Goal: Information Seeking & Learning: Check status

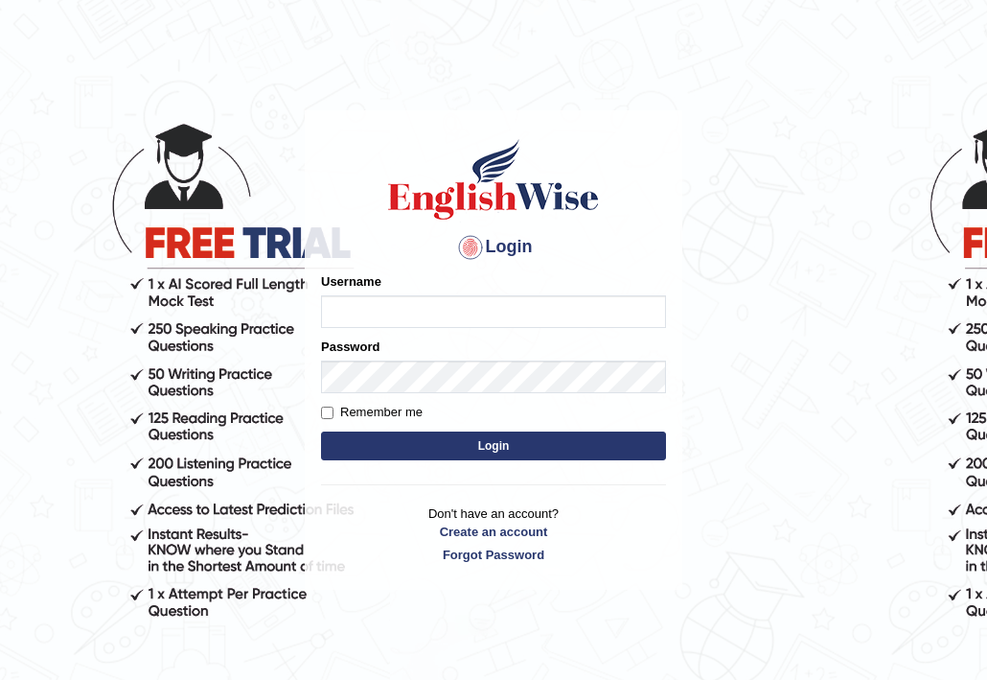
type input "0466609749"
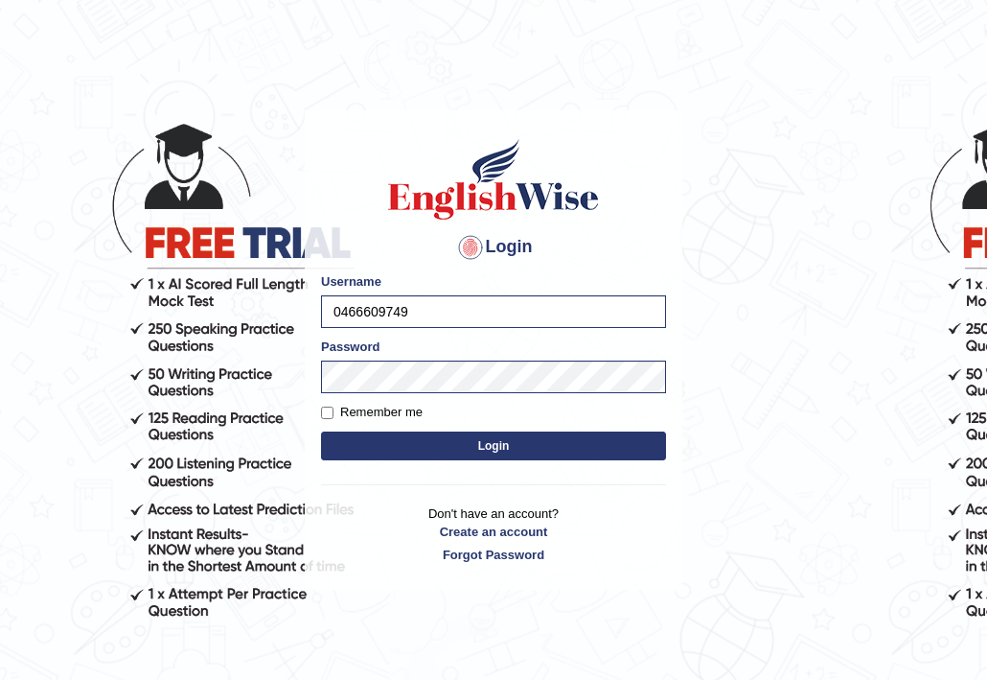
drag, startPoint x: 401, startPoint y: 451, endPoint x: 360, endPoint y: 448, distance: 40.4
click at [360, 448] on button "Login" at bounding box center [493, 445] width 345 height 29
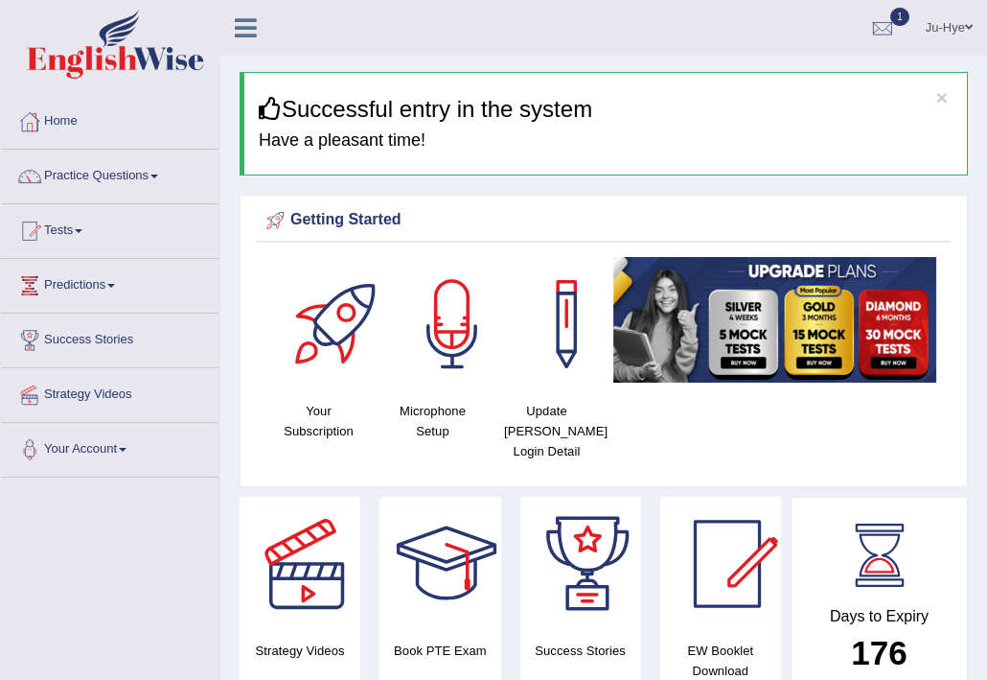
drag, startPoint x: 0, startPoint y: 0, endPoint x: 774, endPoint y: 40, distance: 774.7
click at [774, 40] on ul "Ju-Hye Toggle navigation Username: 0466609749 Access Type: Online Subscription:…" at bounding box center [719, 27] width 537 height 55
click at [873, 32] on div at bounding box center [883, 28] width 29 height 29
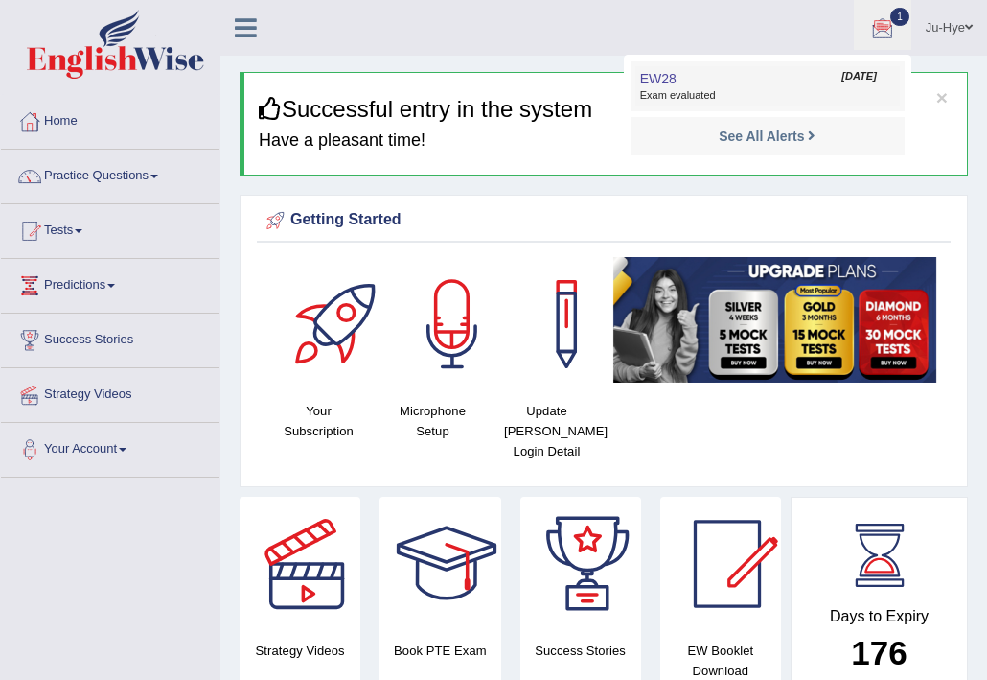
click at [774, 94] on span "Exam evaluated" at bounding box center [767, 95] width 255 height 15
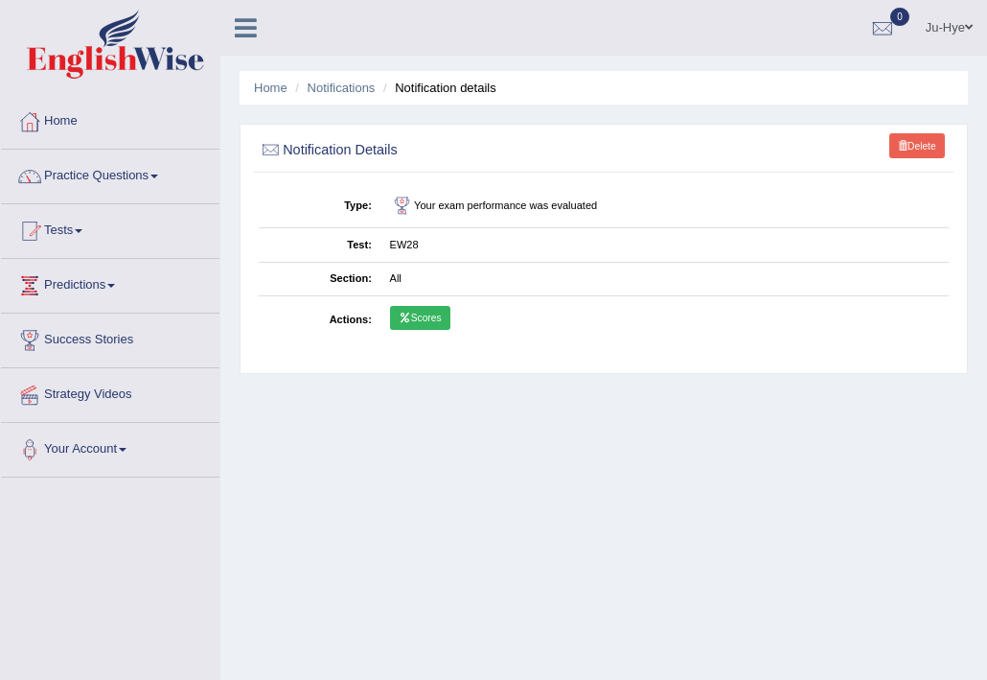
click at [423, 311] on link "Scores" at bounding box center [420, 318] width 60 height 25
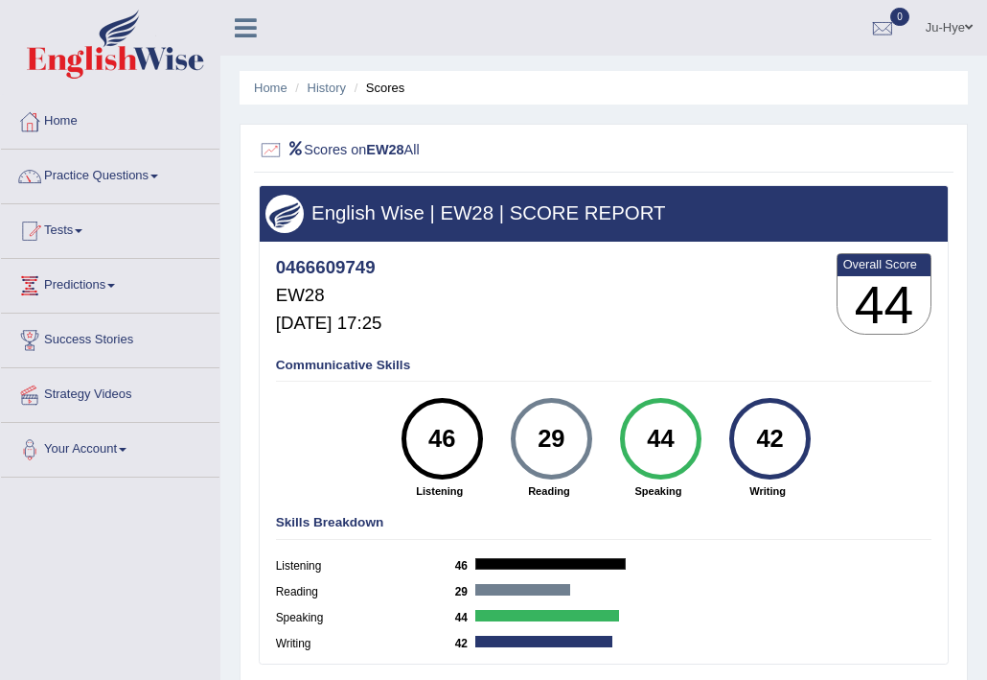
click at [162, 66] on img at bounding box center [115, 44] width 177 height 69
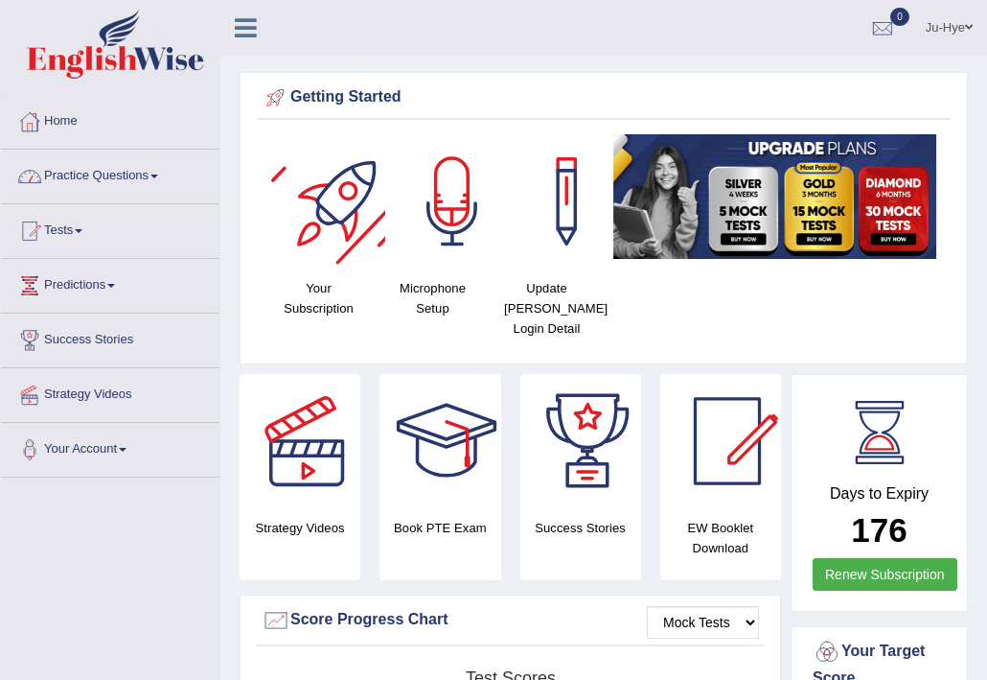
click at [74, 179] on link "Practice Questions" at bounding box center [110, 174] width 219 height 48
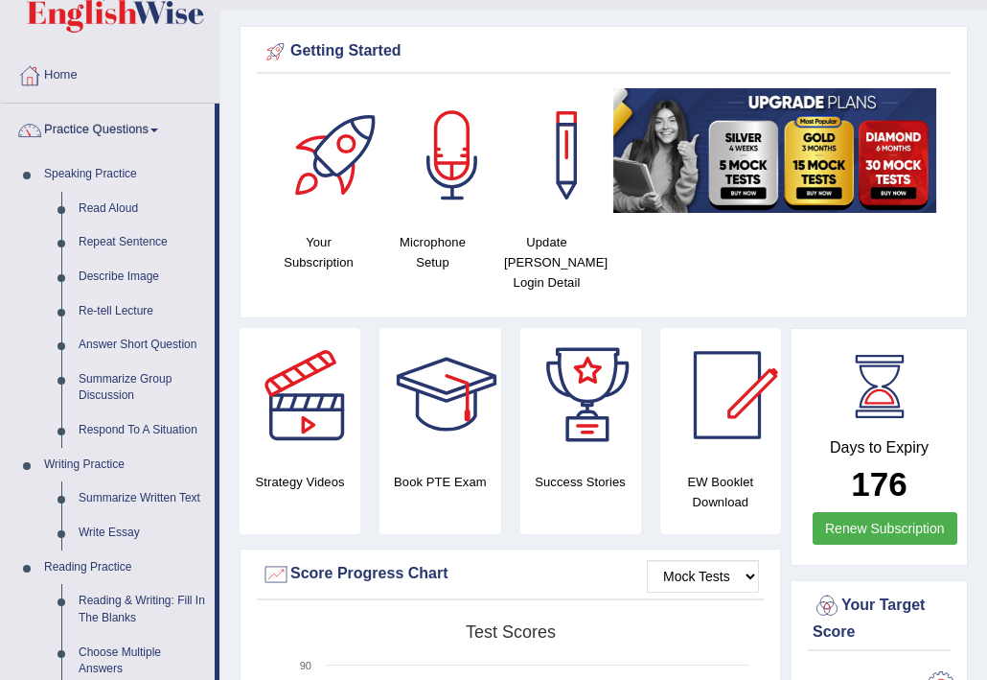
scroll to position [39, 0]
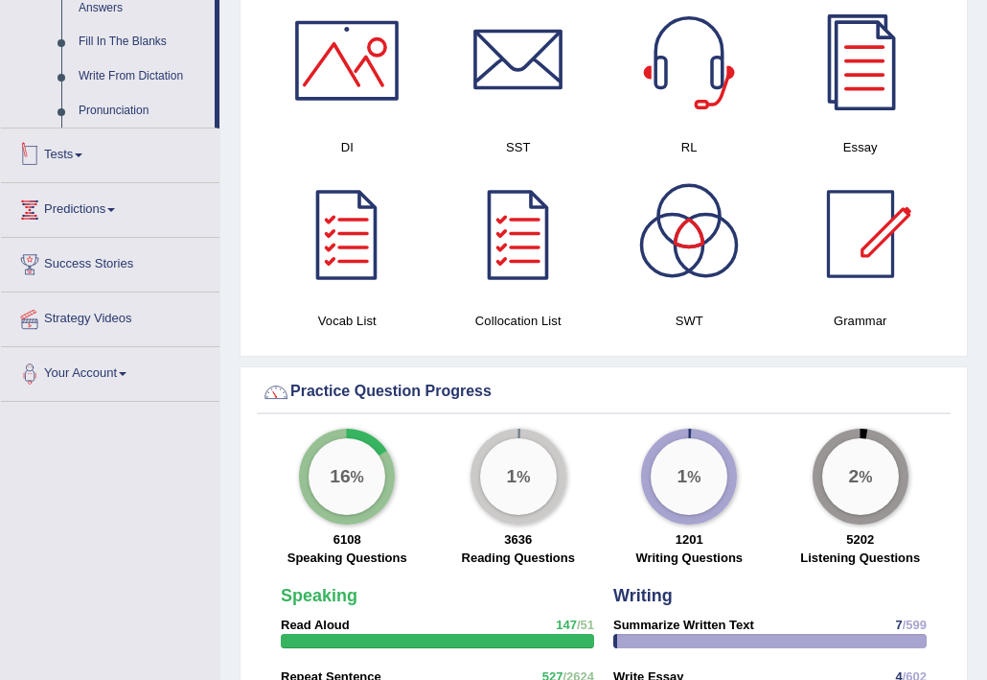
click at [64, 143] on link "Tests" at bounding box center [110, 152] width 219 height 48
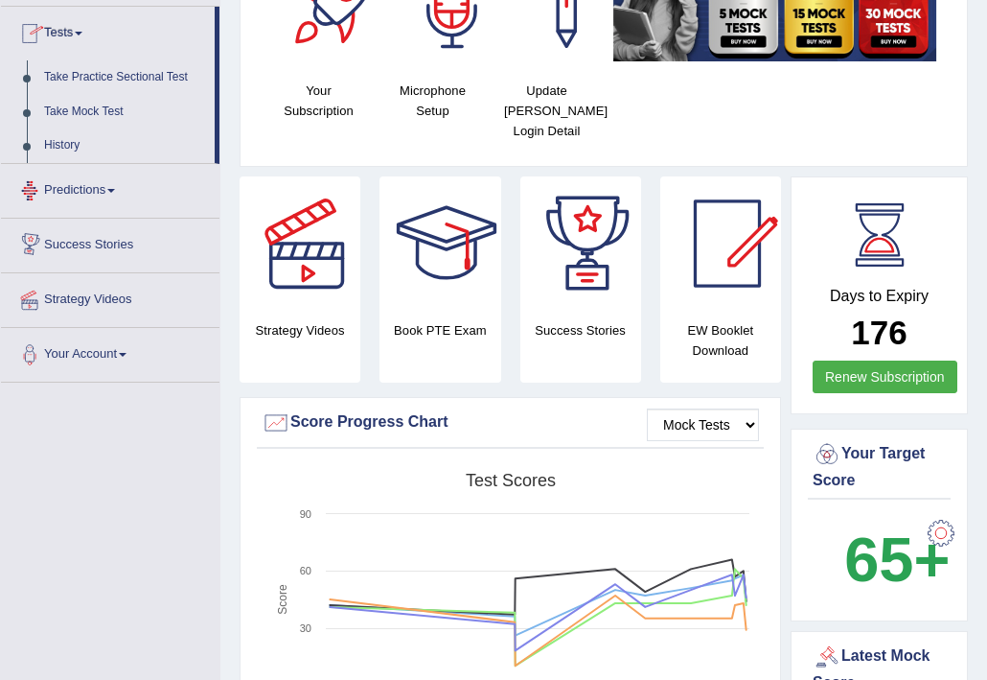
scroll to position [197, 0]
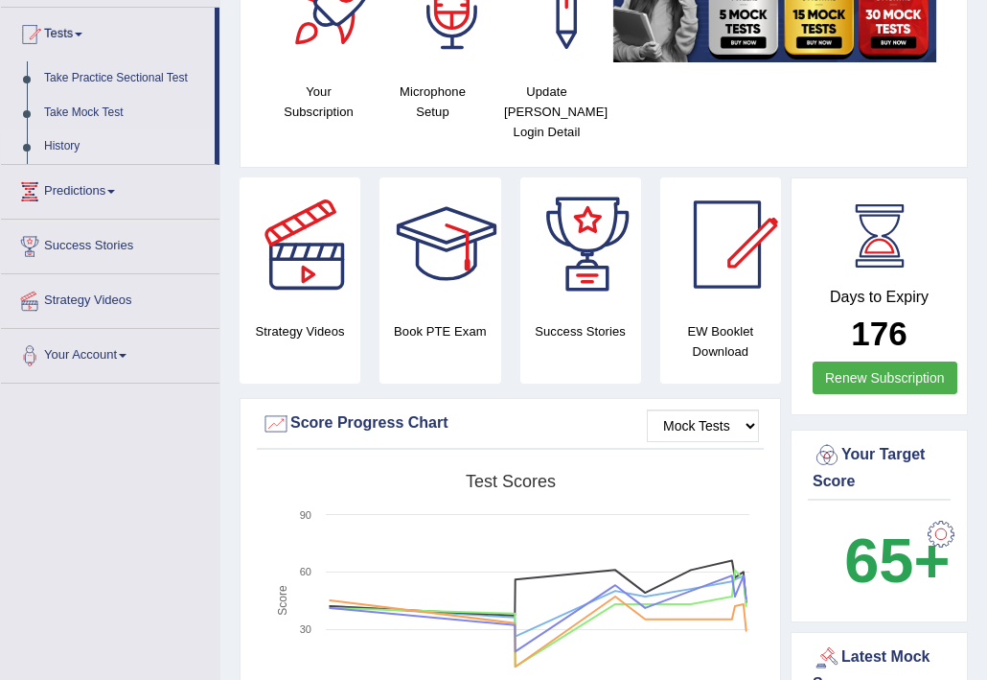
click at [58, 141] on link "History" at bounding box center [124, 146] width 179 height 35
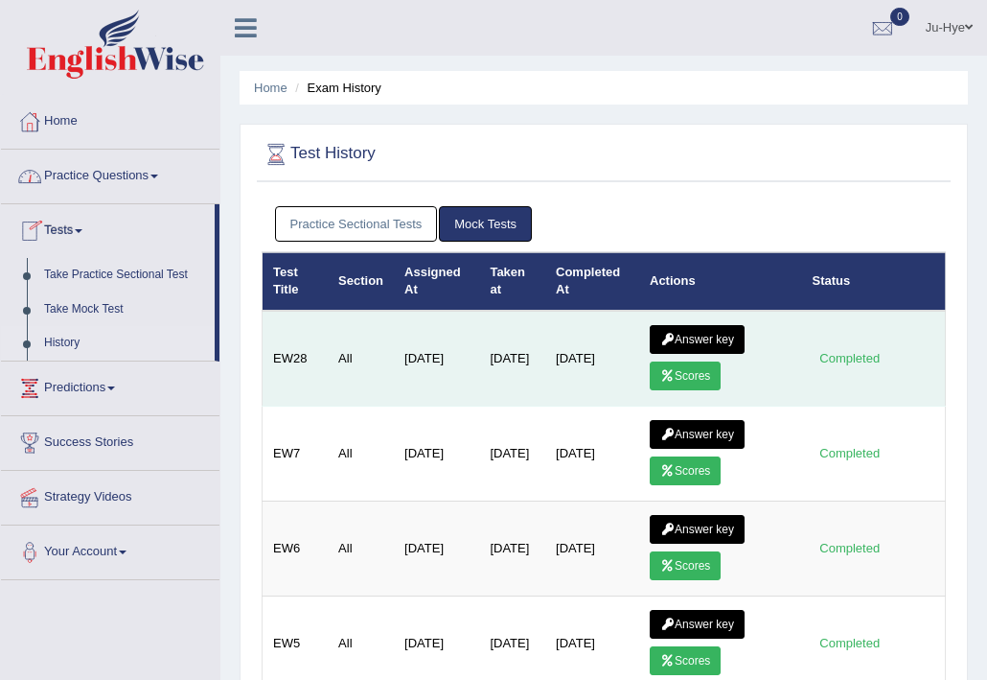
click at [703, 377] on link "Scores" at bounding box center [685, 375] width 71 height 29
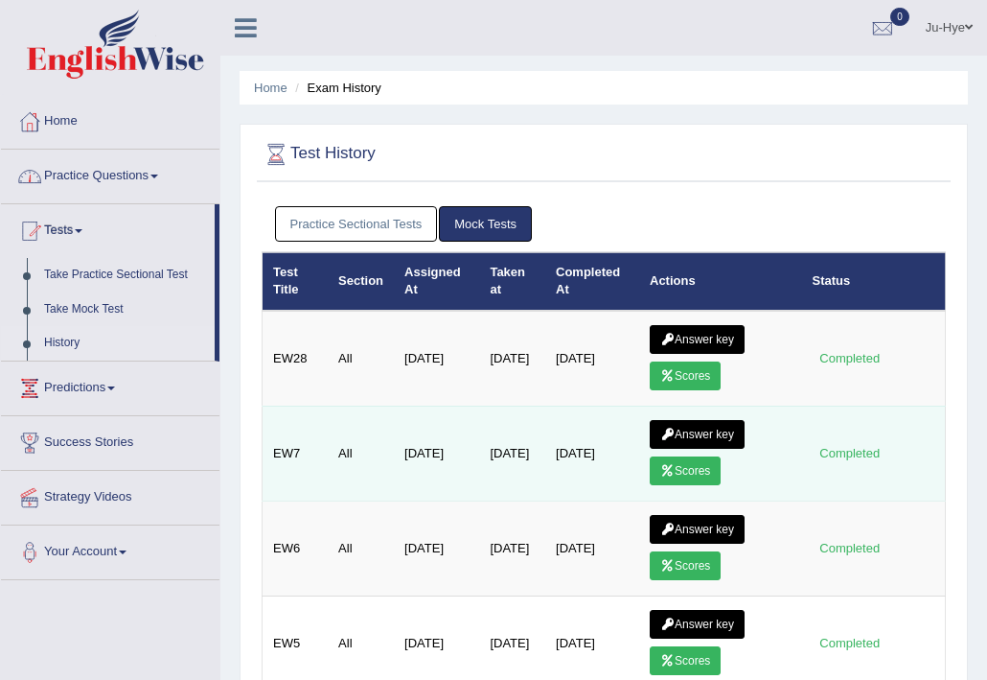
click at [689, 471] on link "Scores" at bounding box center [685, 470] width 71 height 29
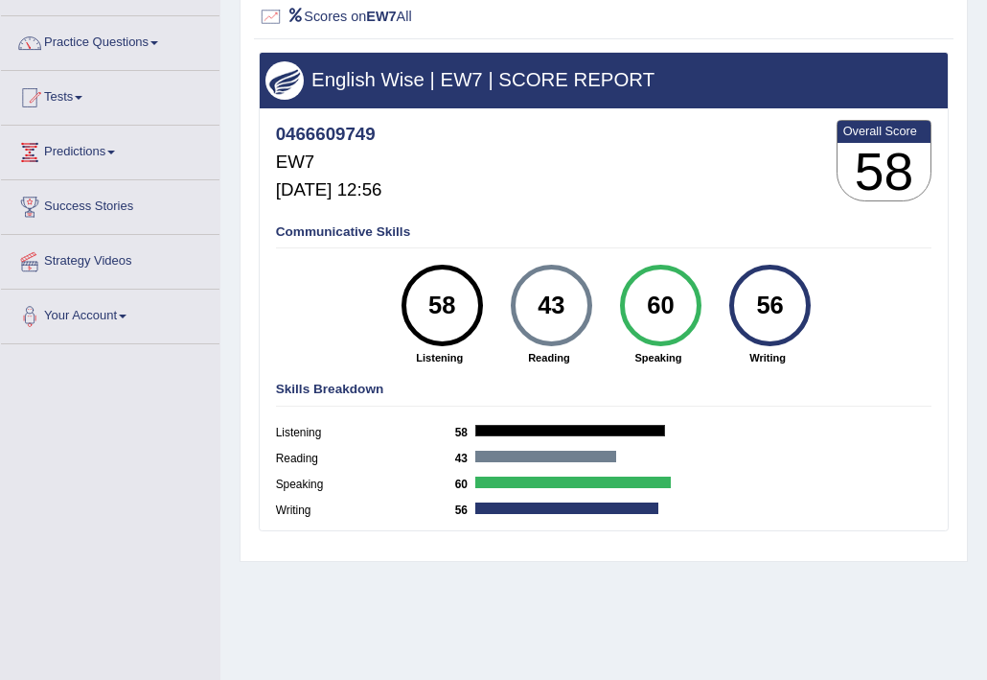
scroll to position [134, 0]
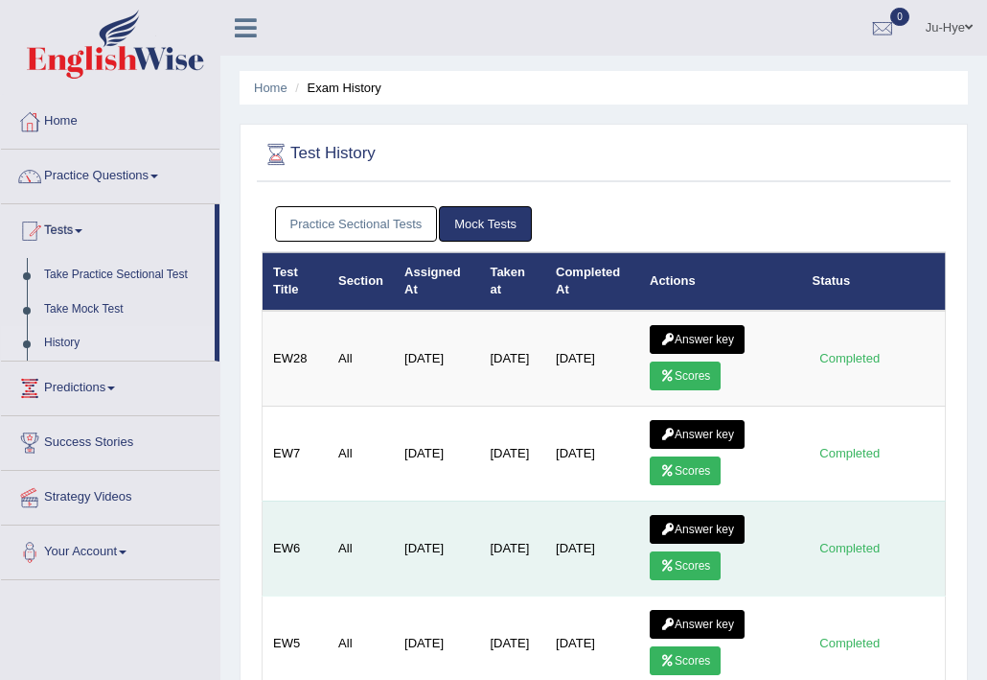
click at [697, 575] on link "Scores" at bounding box center [685, 565] width 71 height 29
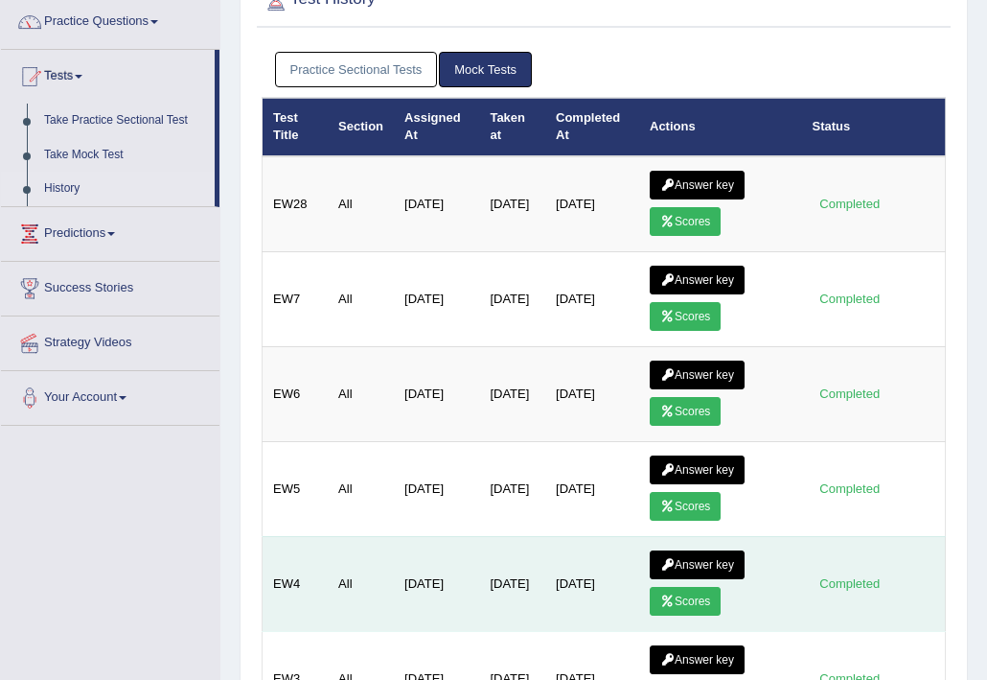
scroll to position [155, 0]
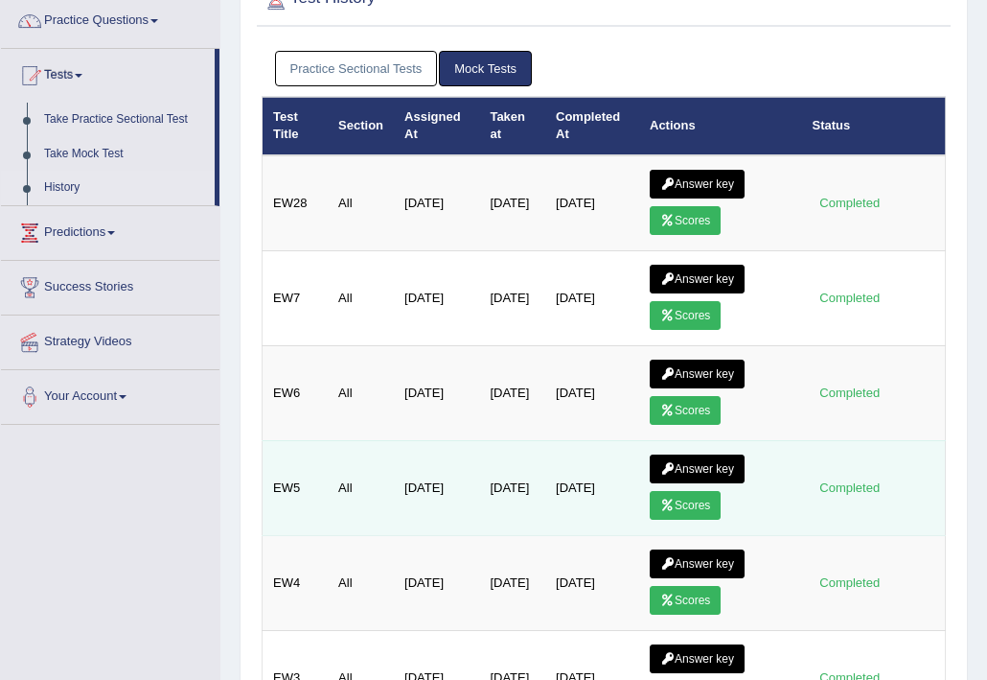
click at [688, 508] on link "Scores" at bounding box center [685, 505] width 71 height 29
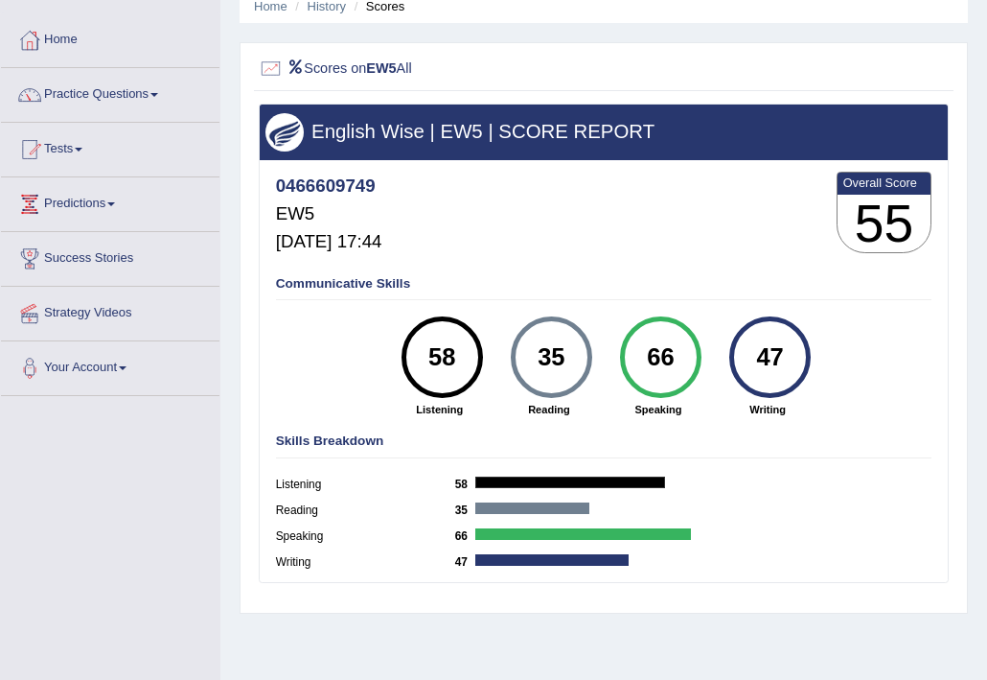
scroll to position [82, 0]
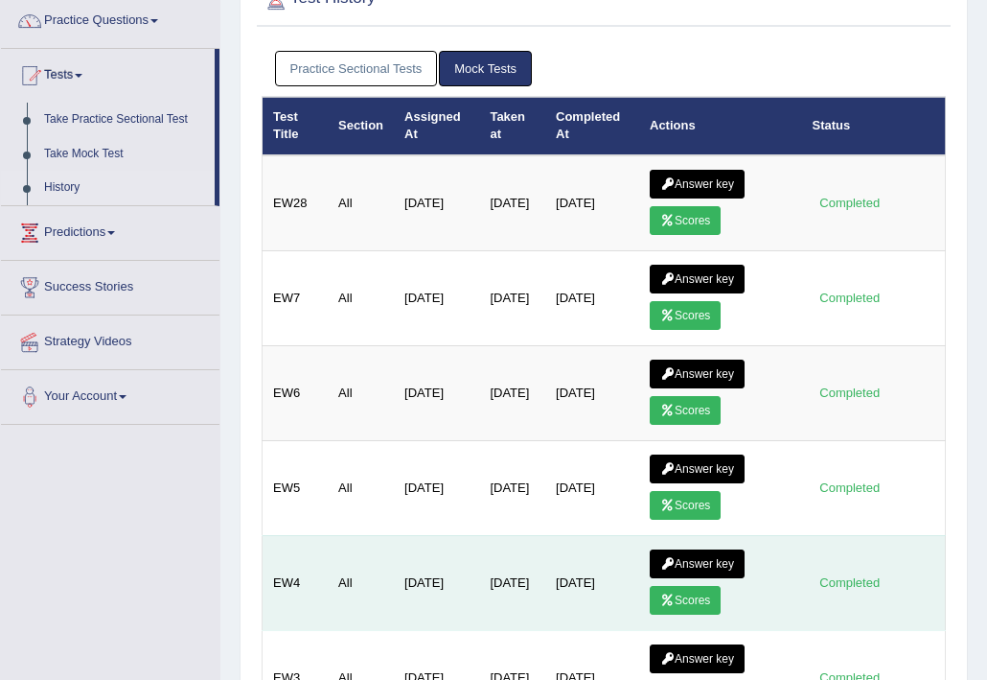
click at [681, 602] on link "Scores" at bounding box center [685, 600] width 71 height 29
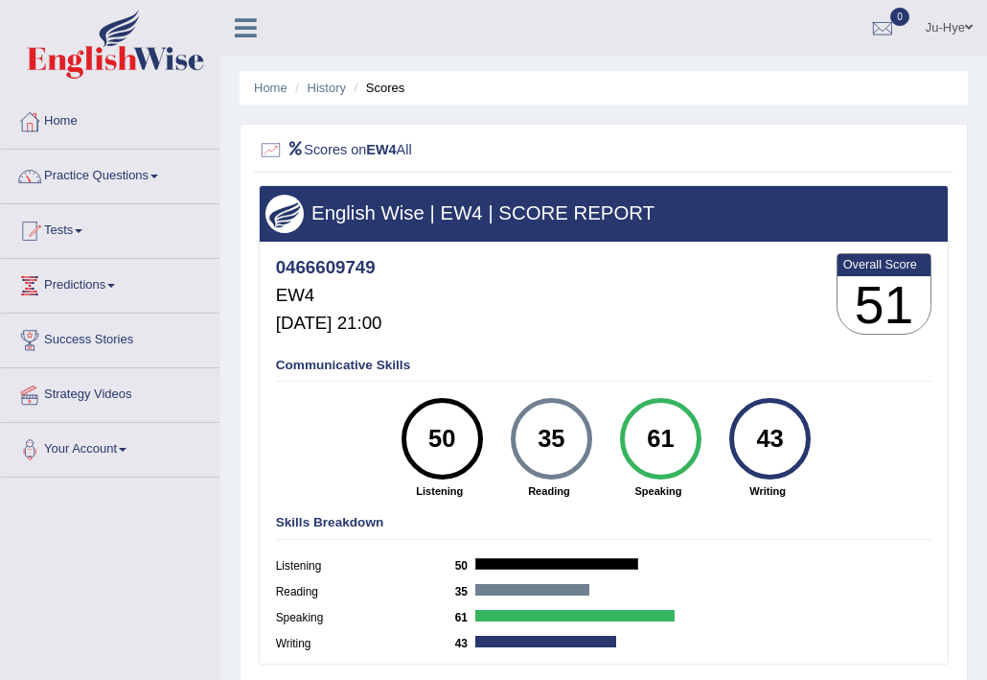
scroll to position [7, 0]
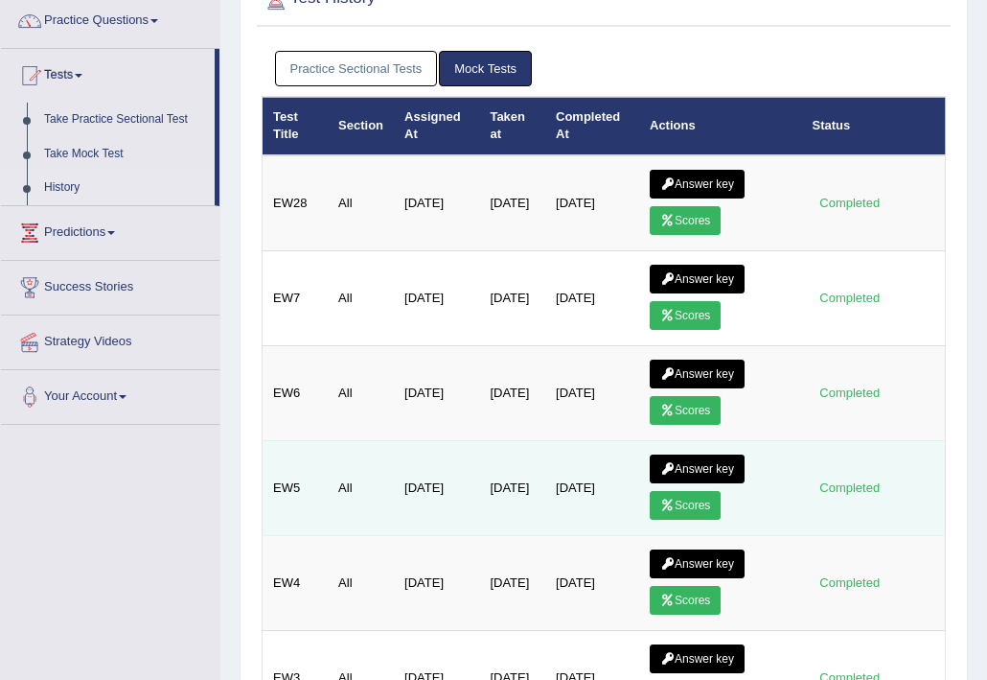
click at [675, 501] on link "Scores" at bounding box center [685, 505] width 71 height 29
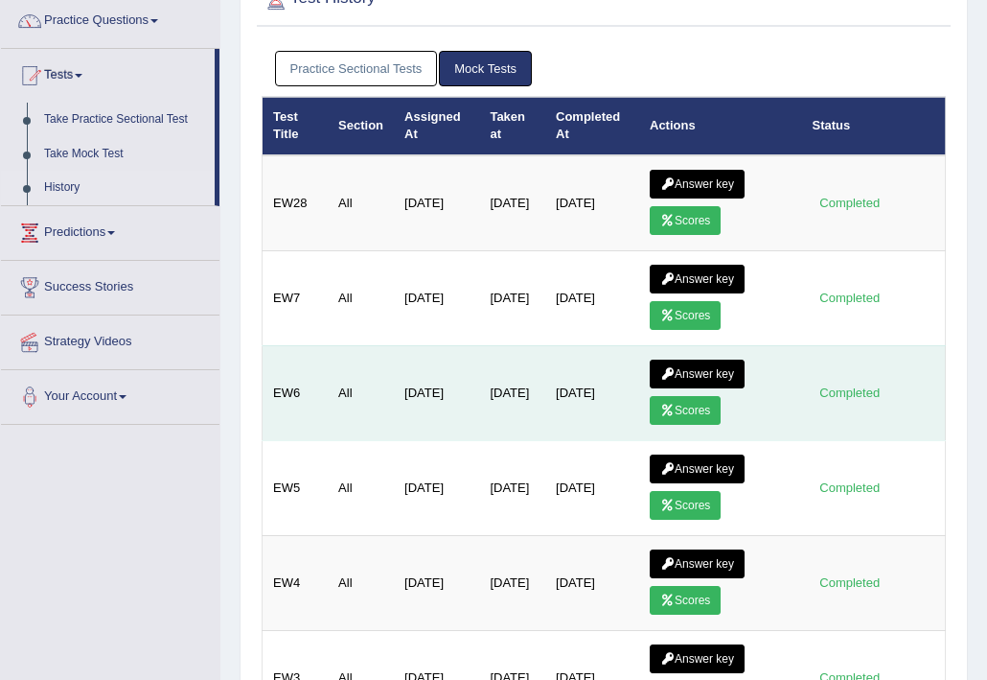
click at [673, 415] on link "Scores" at bounding box center [685, 410] width 71 height 29
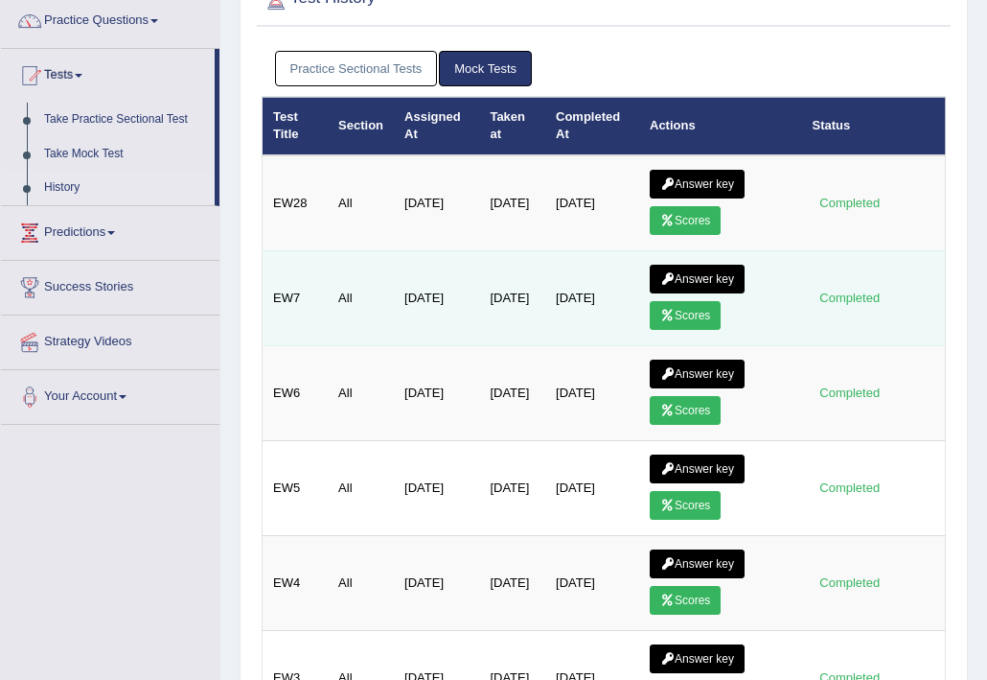
click at [671, 307] on link "Scores" at bounding box center [685, 315] width 71 height 29
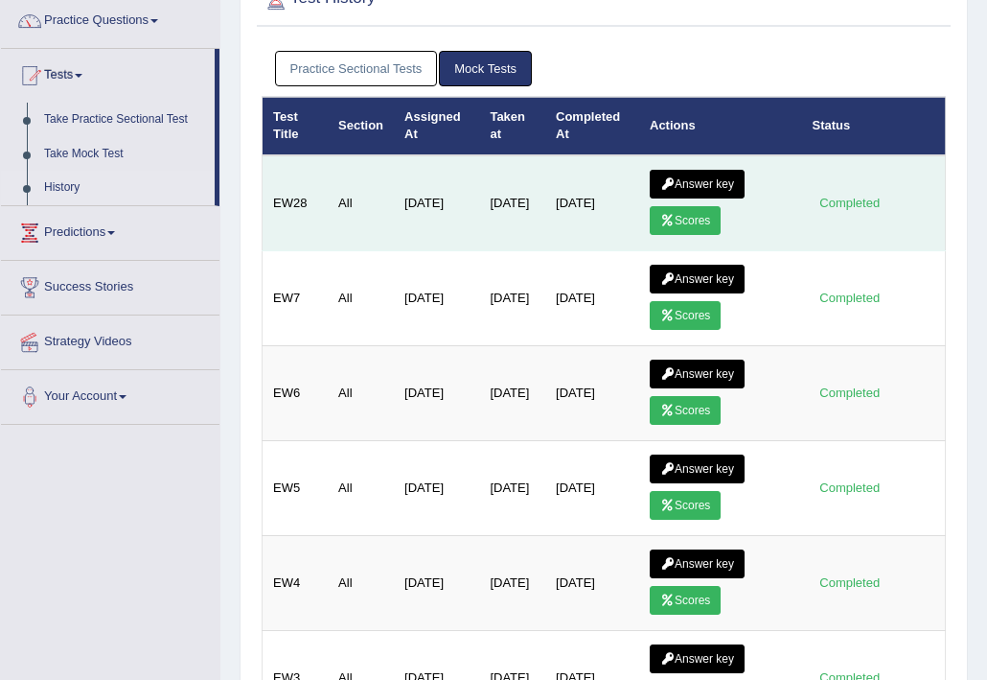
click at [669, 223] on icon at bounding box center [667, 221] width 14 height 12
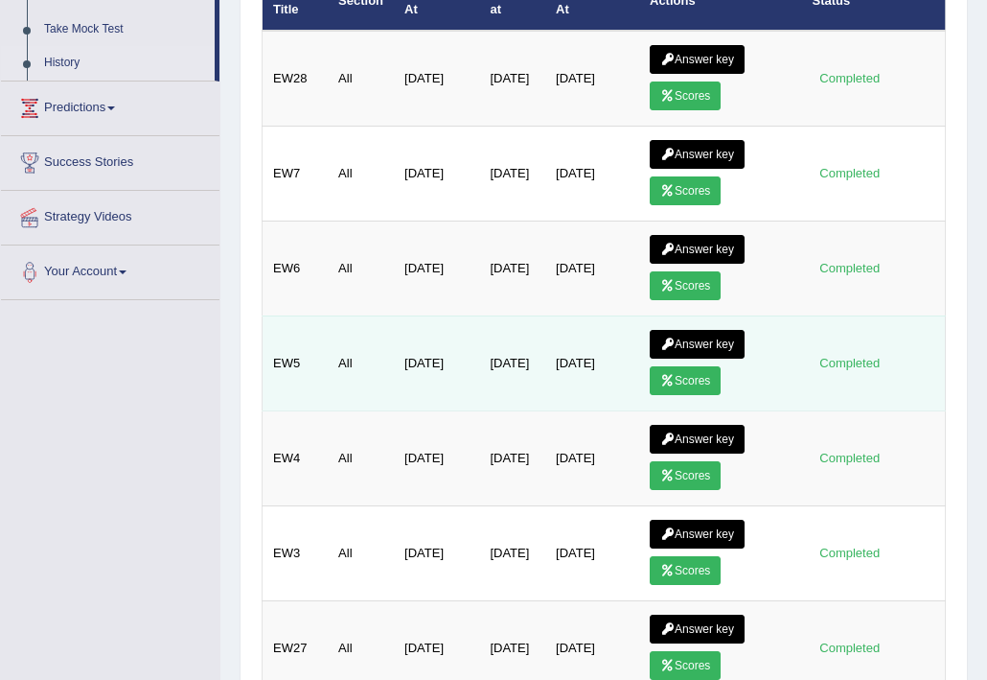
scroll to position [674, 0]
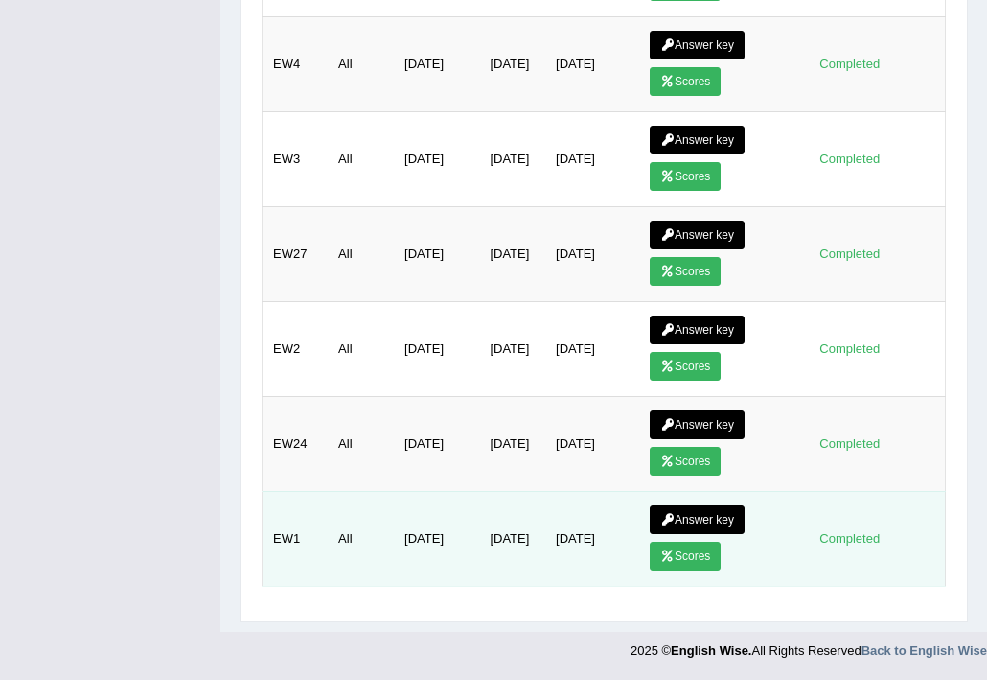
click at [689, 558] on link "Scores" at bounding box center [685, 556] width 71 height 29
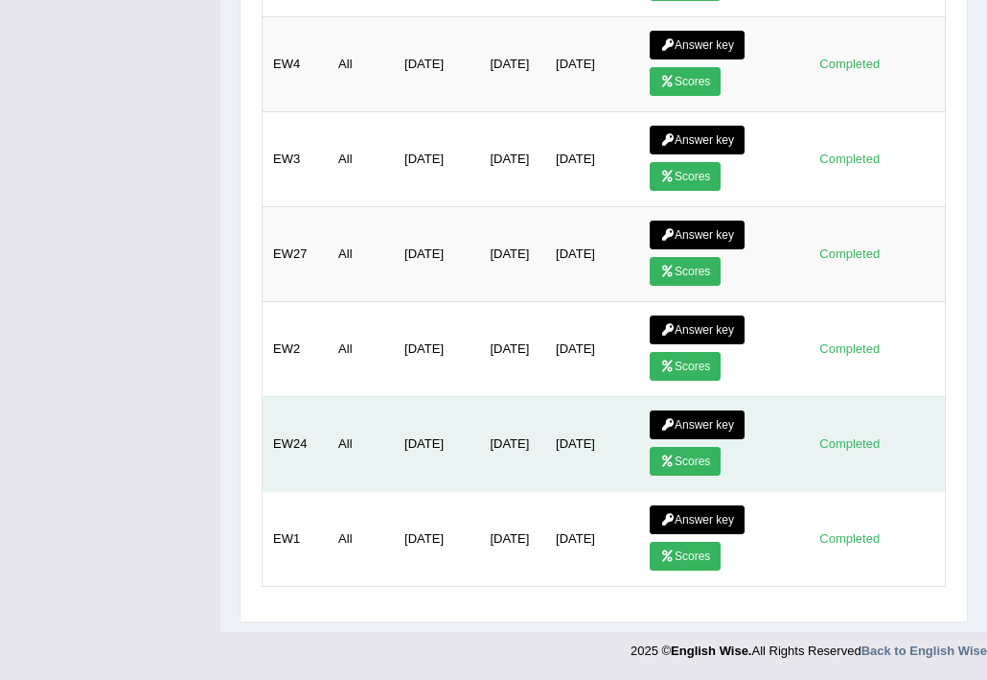
click at [663, 449] on link "Scores" at bounding box center [685, 461] width 71 height 29
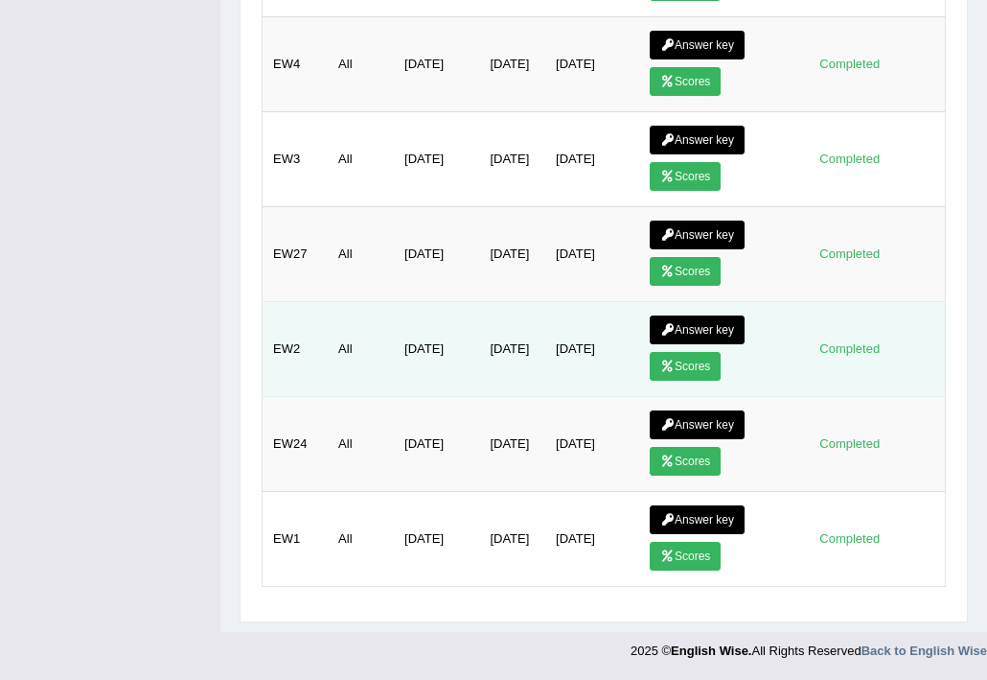
click at [660, 358] on link "Scores" at bounding box center [685, 366] width 71 height 29
click at [692, 370] on link "Scores" at bounding box center [685, 366] width 71 height 29
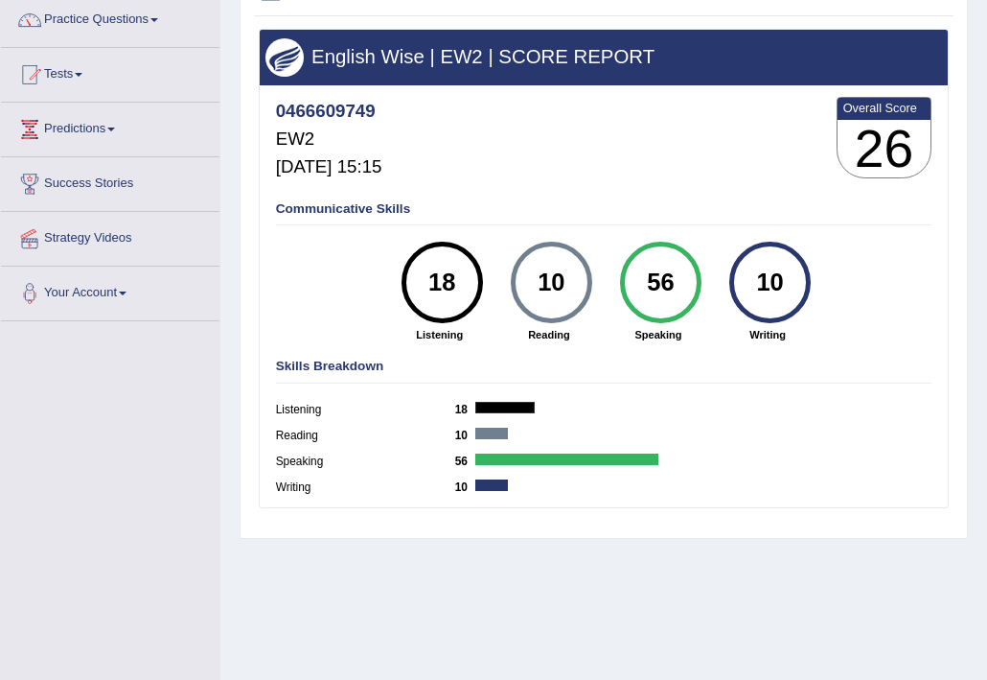
scroll to position [158, 0]
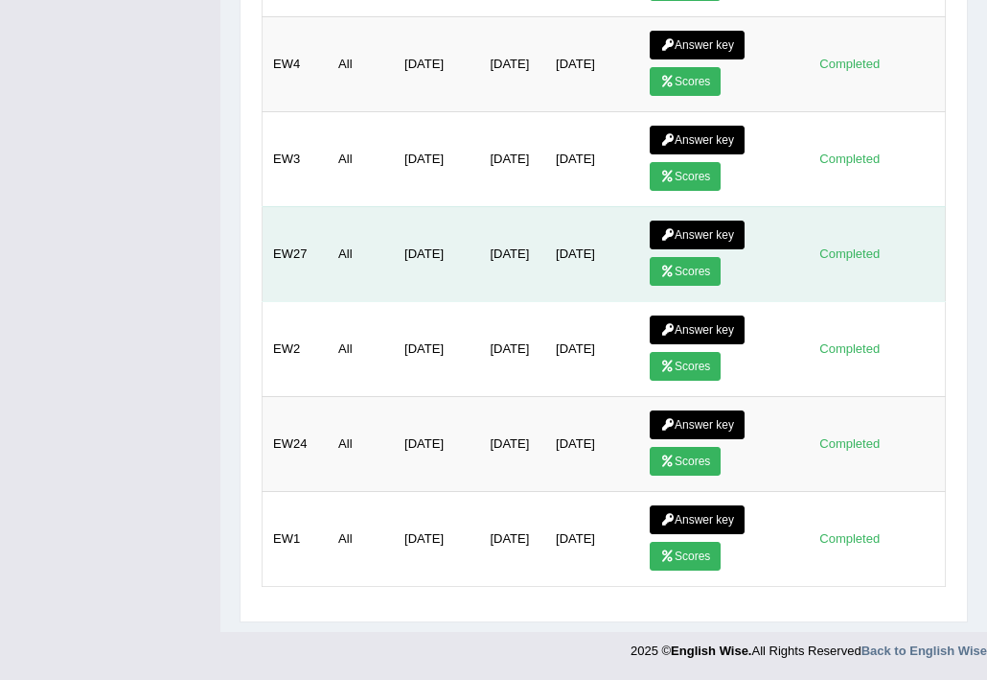
click at [677, 259] on link "Scores" at bounding box center [685, 271] width 71 height 29
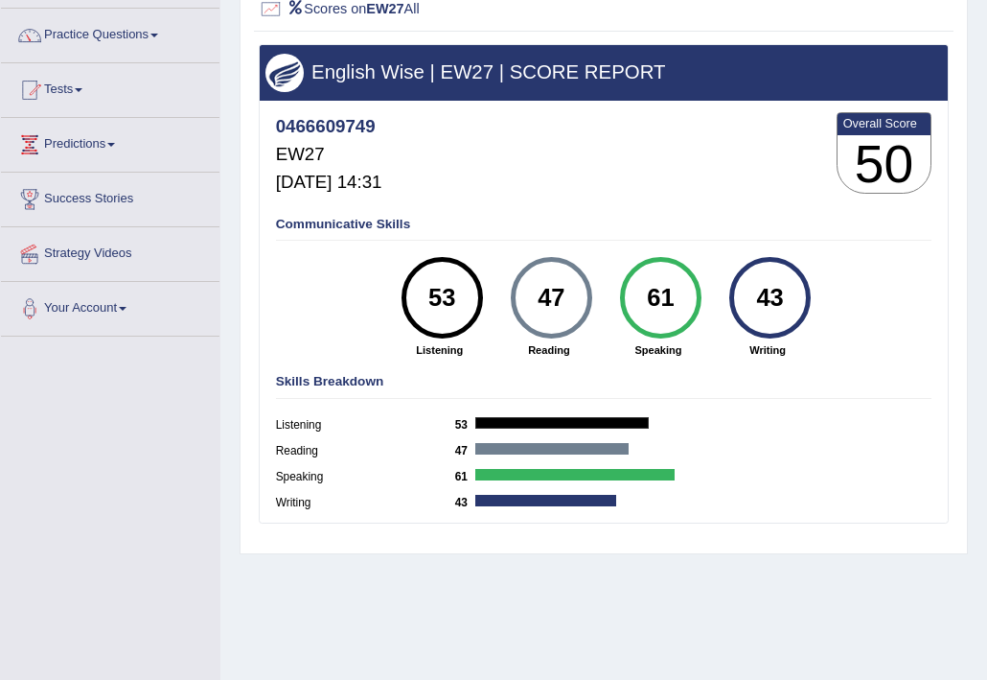
scroll to position [142, 0]
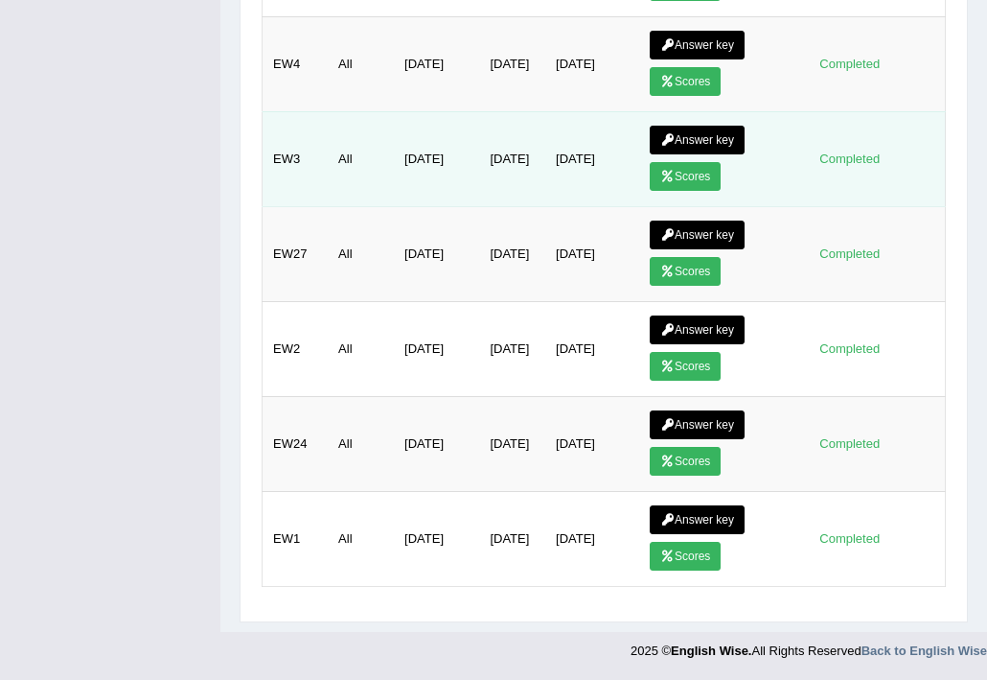
click at [682, 174] on link "Scores" at bounding box center [685, 176] width 71 height 29
click at [680, 155] on td "Answer key Scores" at bounding box center [720, 158] width 163 height 95
click at [688, 176] on link "Scores" at bounding box center [685, 176] width 71 height 29
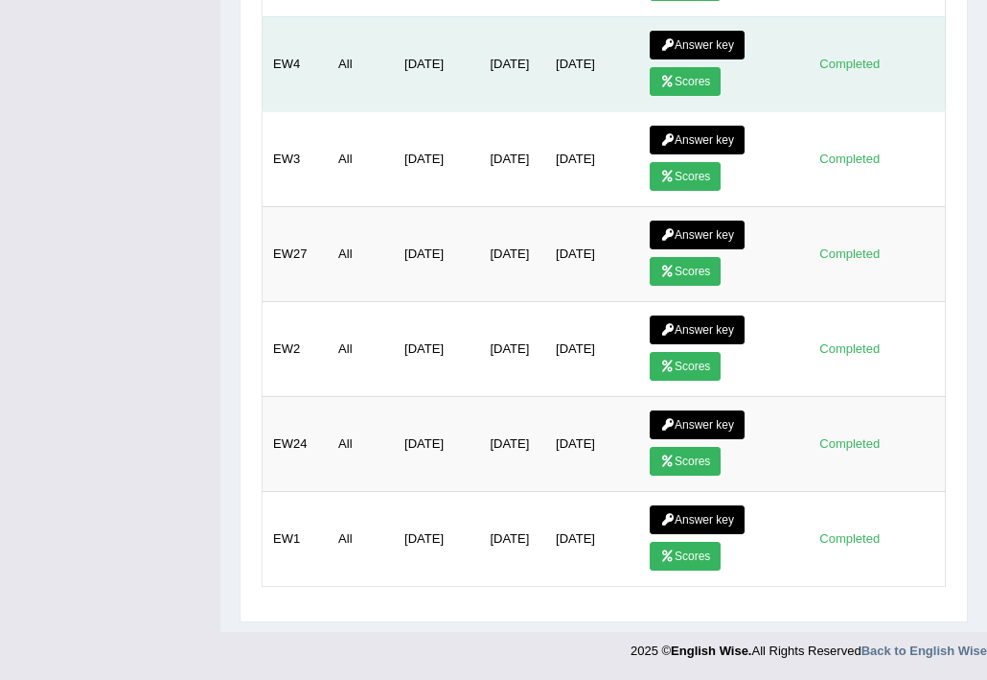
click at [680, 72] on link "Scores" at bounding box center [685, 81] width 71 height 29
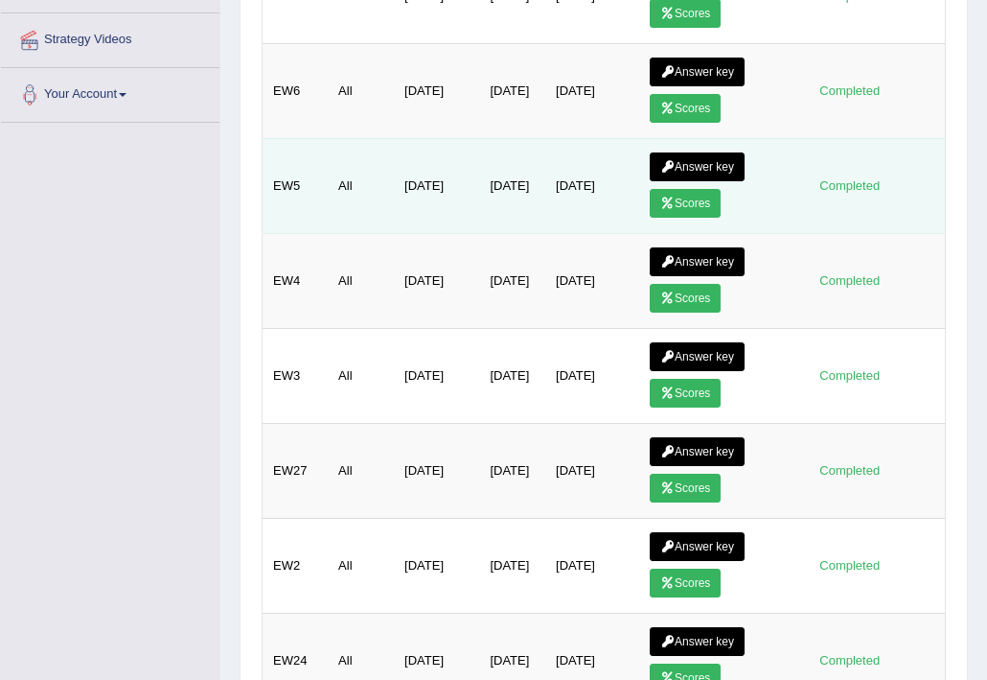
click at [706, 204] on link "Scores" at bounding box center [685, 203] width 71 height 29
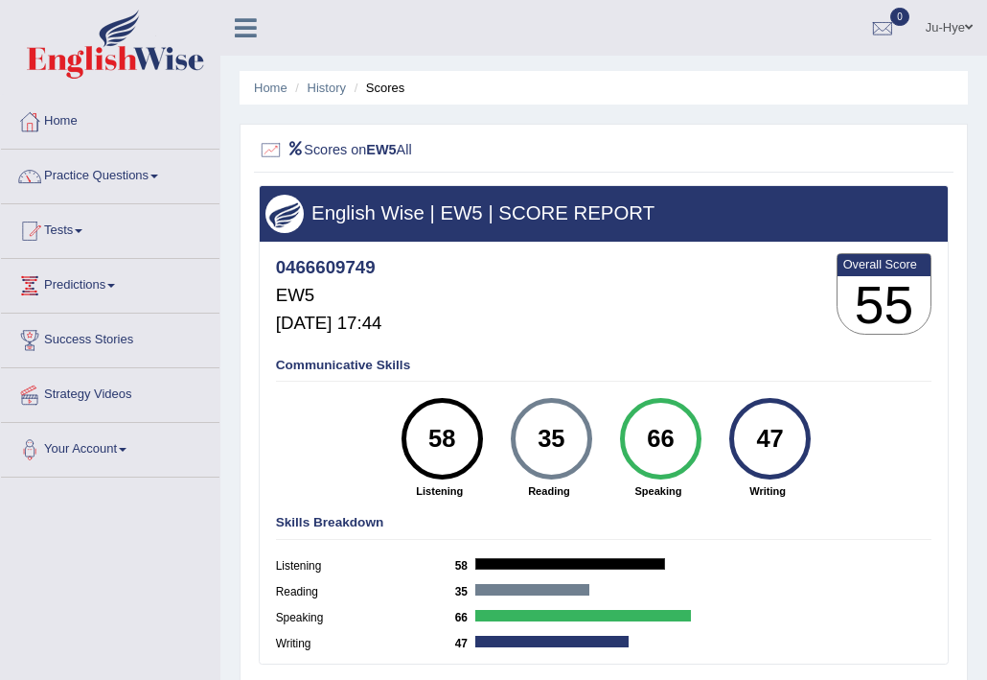
click at [706, 204] on h3 "English Wise | EW5 | SCORE REPORT" at bounding box center [604, 212] width 676 height 21
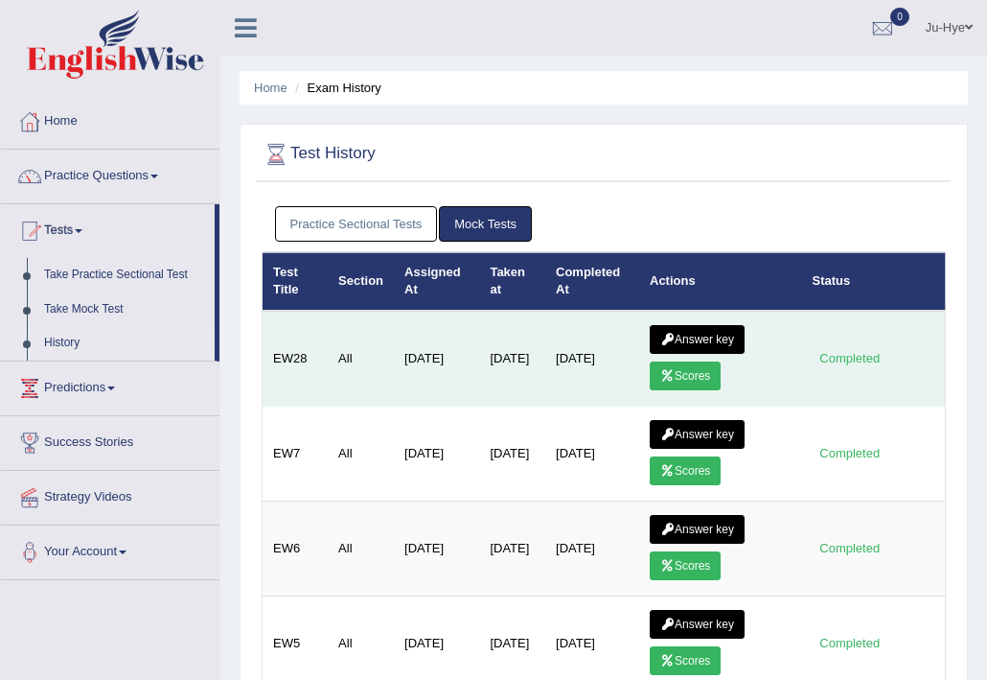
click at [671, 379] on link "Scores" at bounding box center [685, 375] width 71 height 29
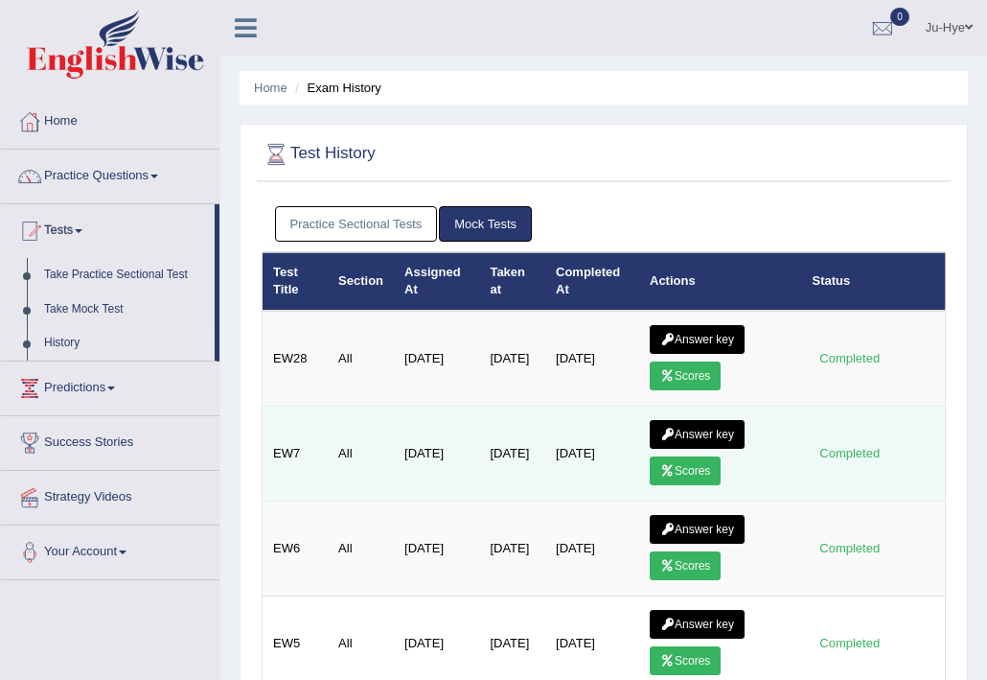
click at [683, 470] on link "Scores" at bounding box center [685, 470] width 71 height 29
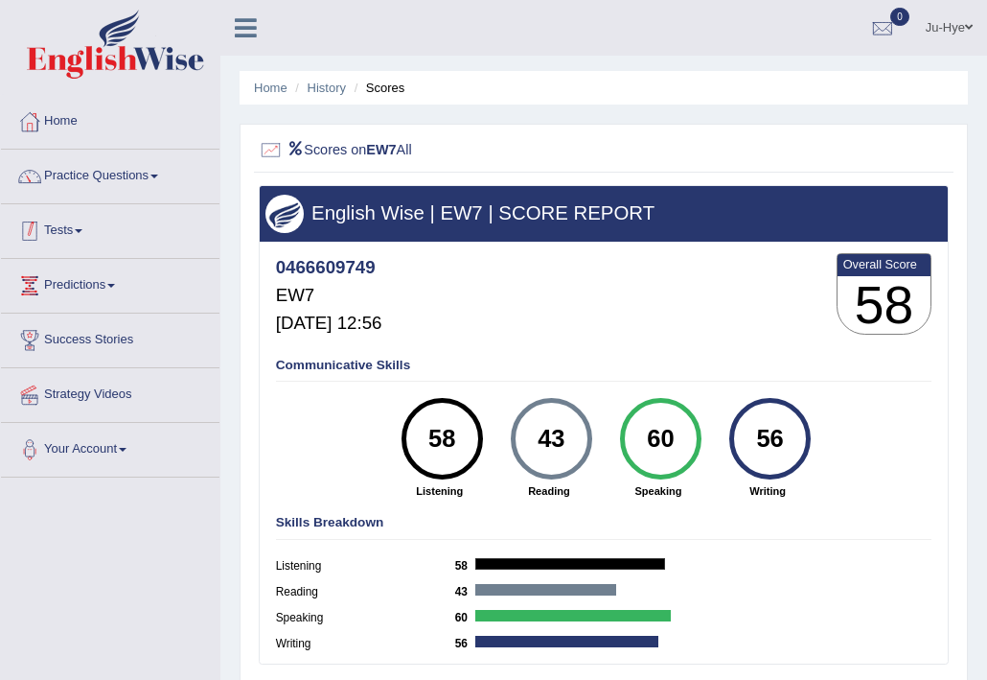
click at [64, 221] on link "Tests" at bounding box center [110, 228] width 219 height 48
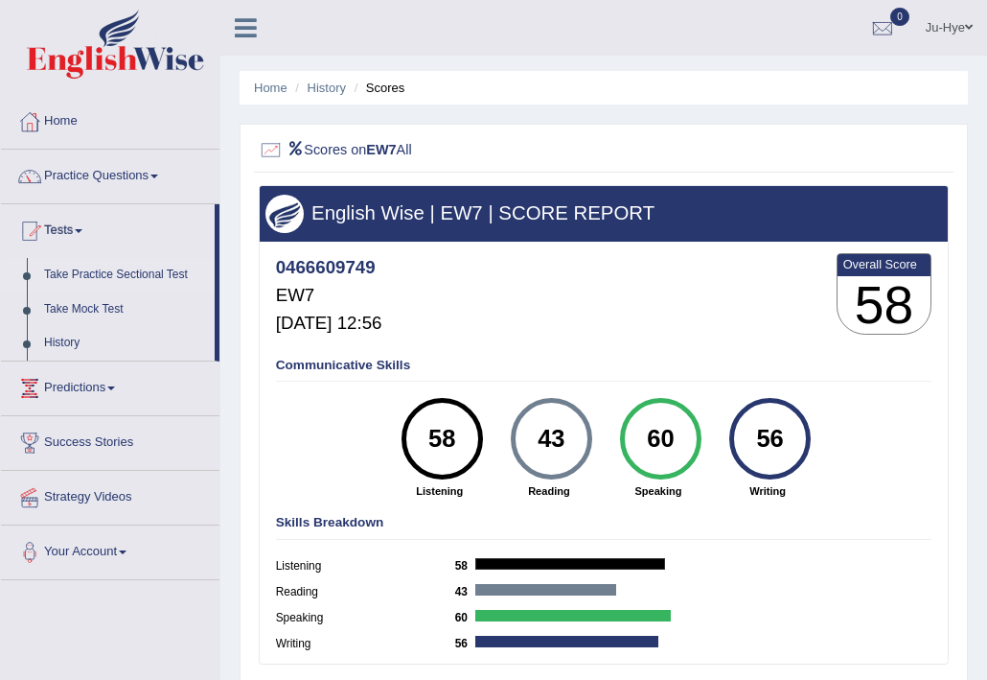
click at [145, 272] on link "Take Practice Sectional Test" at bounding box center [124, 275] width 179 height 35
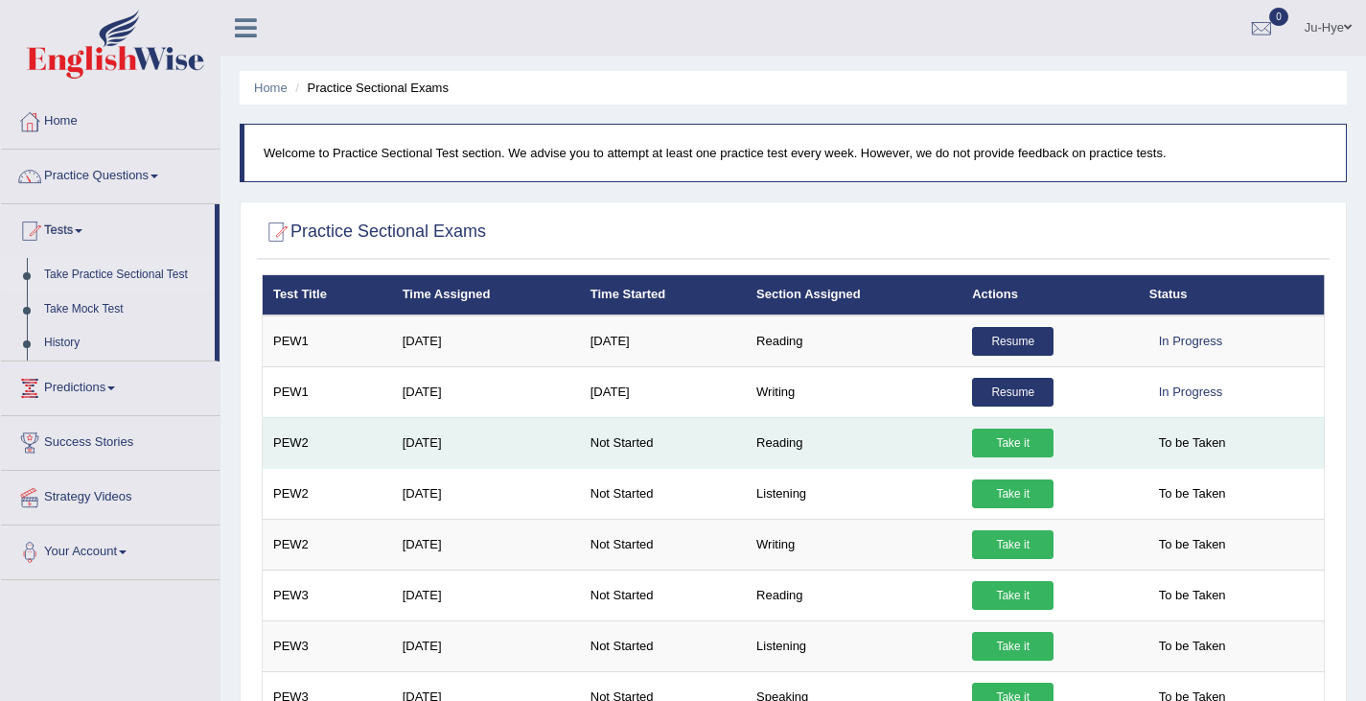
drag, startPoint x: 994, startPoint y: 438, endPoint x: 889, endPoint y: 456, distance: 107.0
click at [889, 456] on td "Reading" at bounding box center [854, 442] width 216 height 51
click at [972, 437] on link "Take it" at bounding box center [1012, 443] width 81 height 29
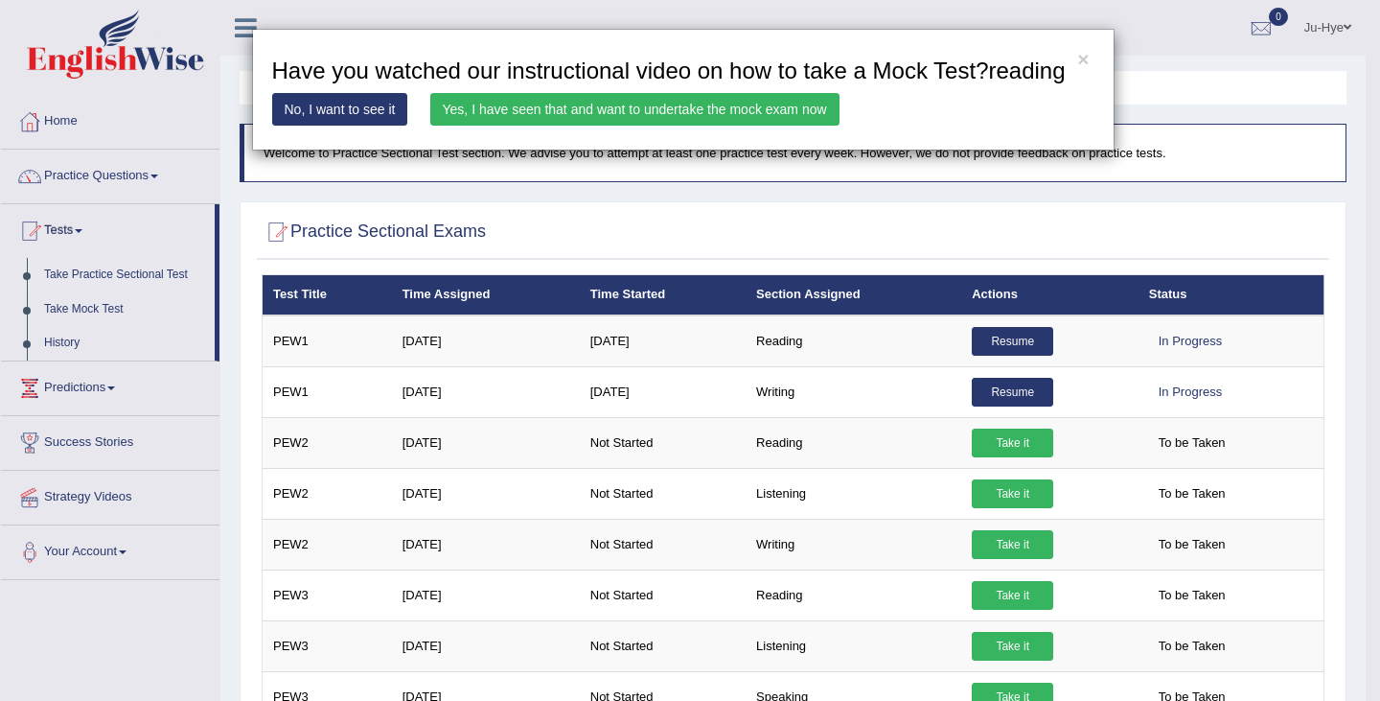
click at [727, 115] on link "Yes, I have seen that and want to undertake the mock exam now" at bounding box center [634, 109] width 409 height 33
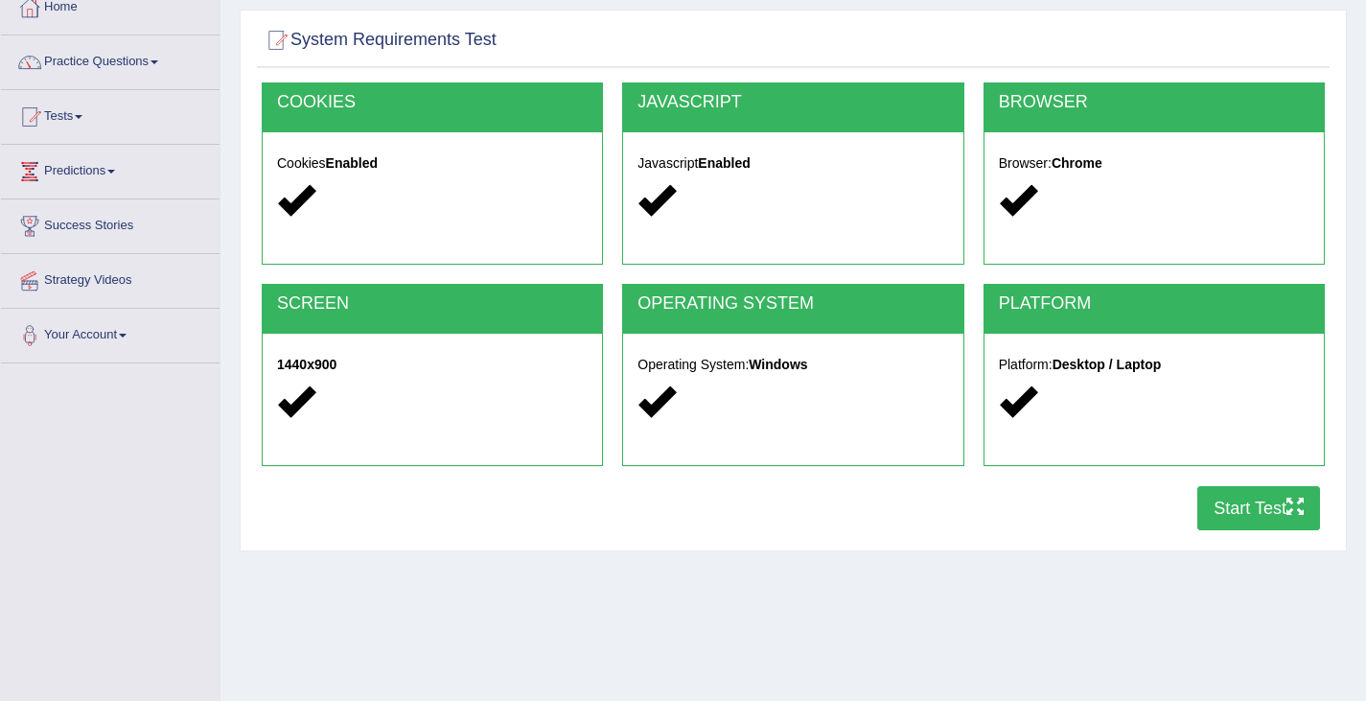
scroll to position [117, 0]
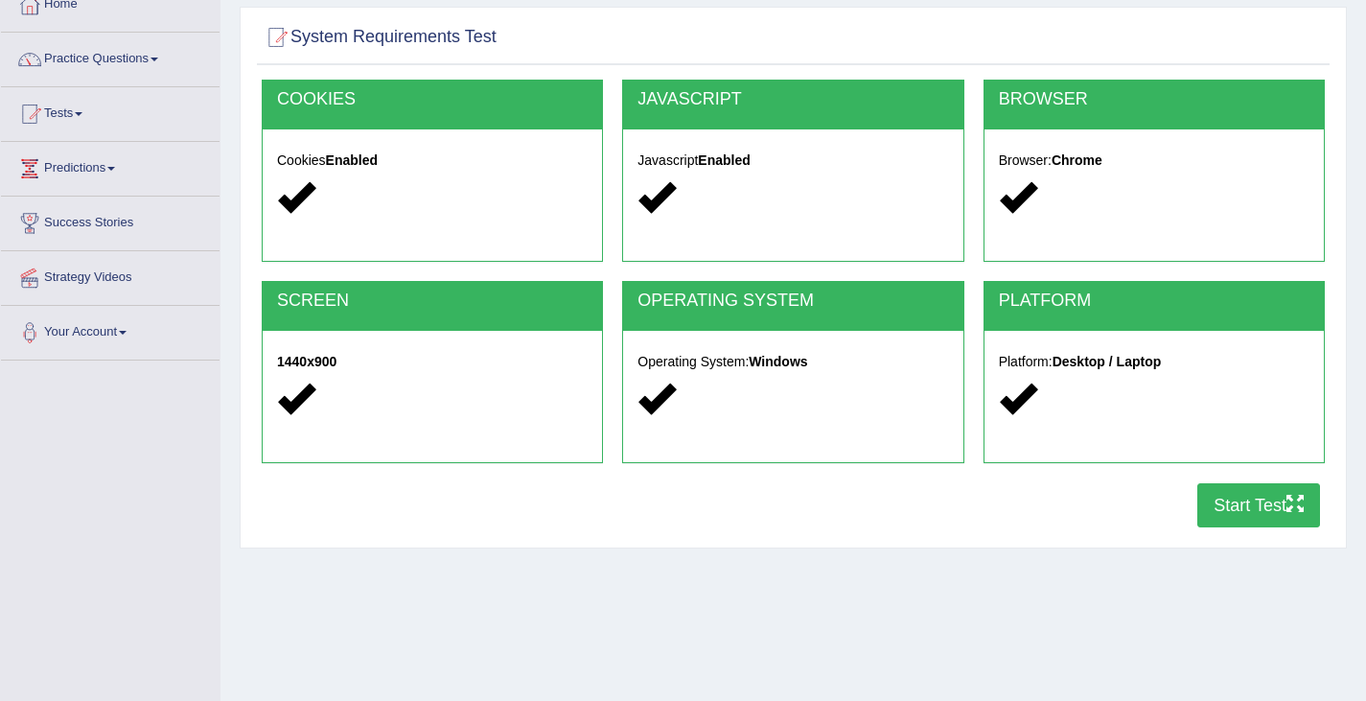
click at [1232, 518] on button "Start Test" at bounding box center [1258, 505] width 123 height 44
